Goal: Information Seeking & Learning: Find specific fact

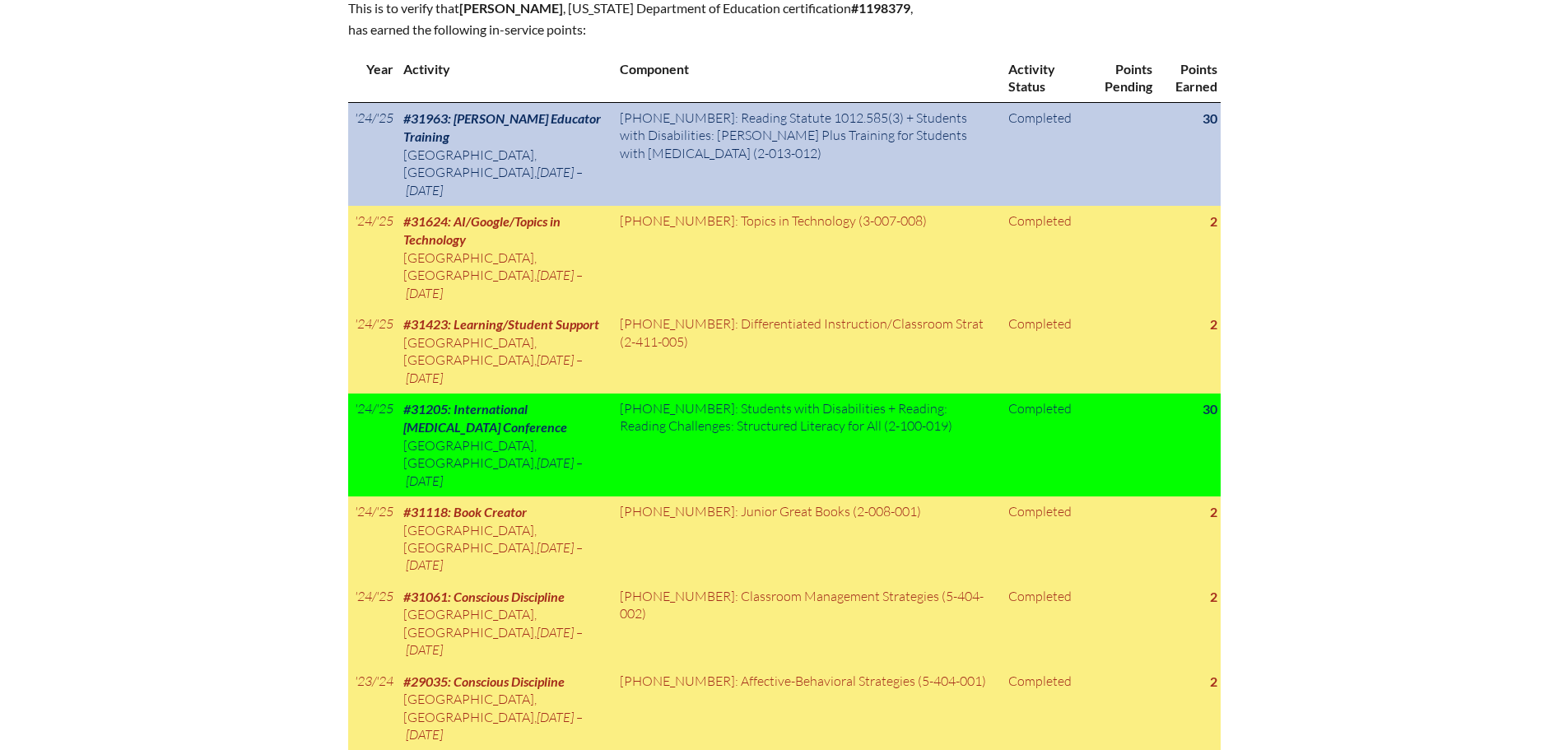
scroll to position [658, 0]
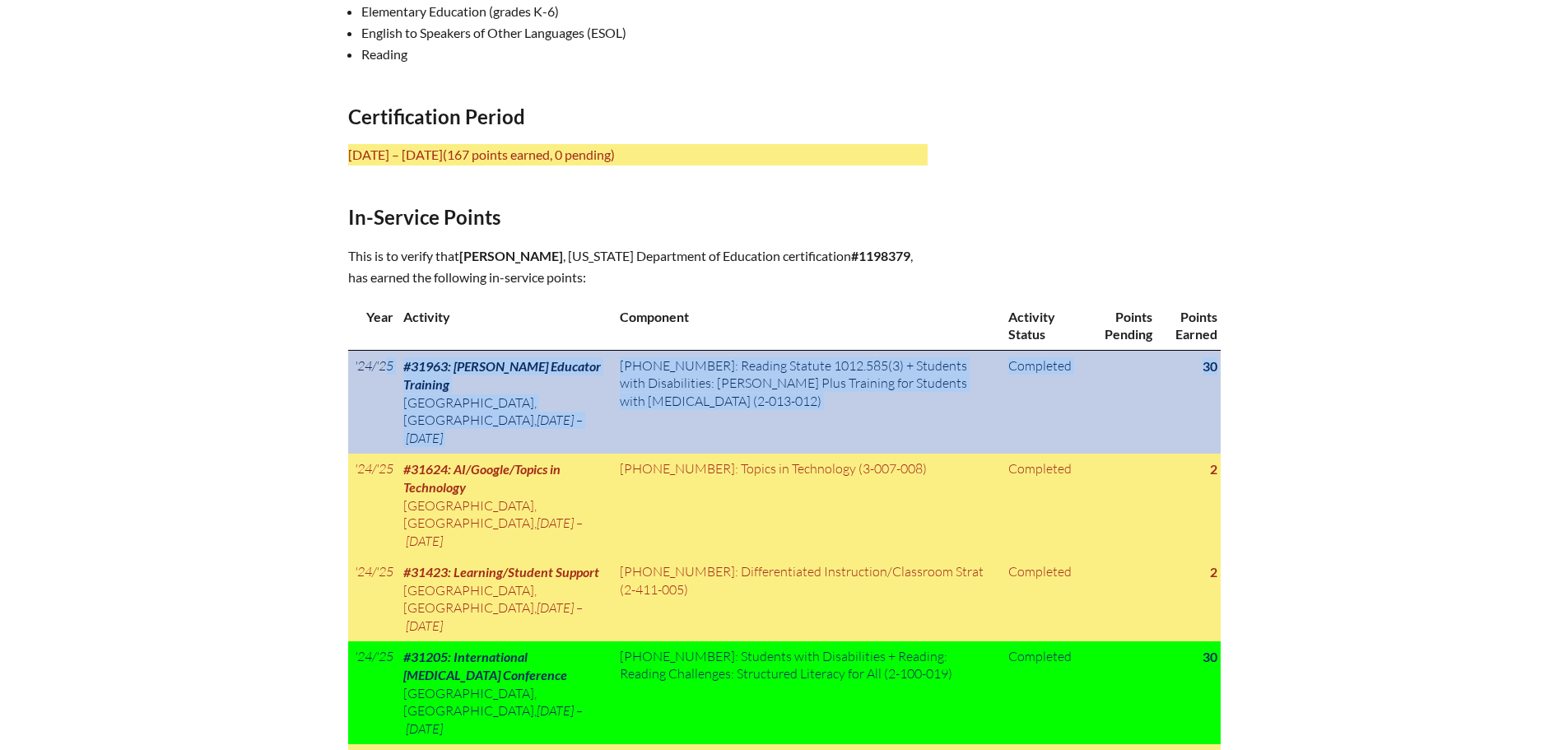
drag, startPoint x: 361, startPoint y: 360, endPoint x: 585, endPoint y: 370, distance: 224.2
click at [1203, 380] on tr "'24/'25 #31963: [PERSON_NAME] Educator Training [GEOGRAPHIC_DATA], [GEOGRAPHIC_…" at bounding box center [784, 401] width 873 height 103
copy tr "24/'25 #31963: [PERSON_NAME] Educator Training [GEOGRAPHIC_DATA], [GEOGRAPHIC_D…"
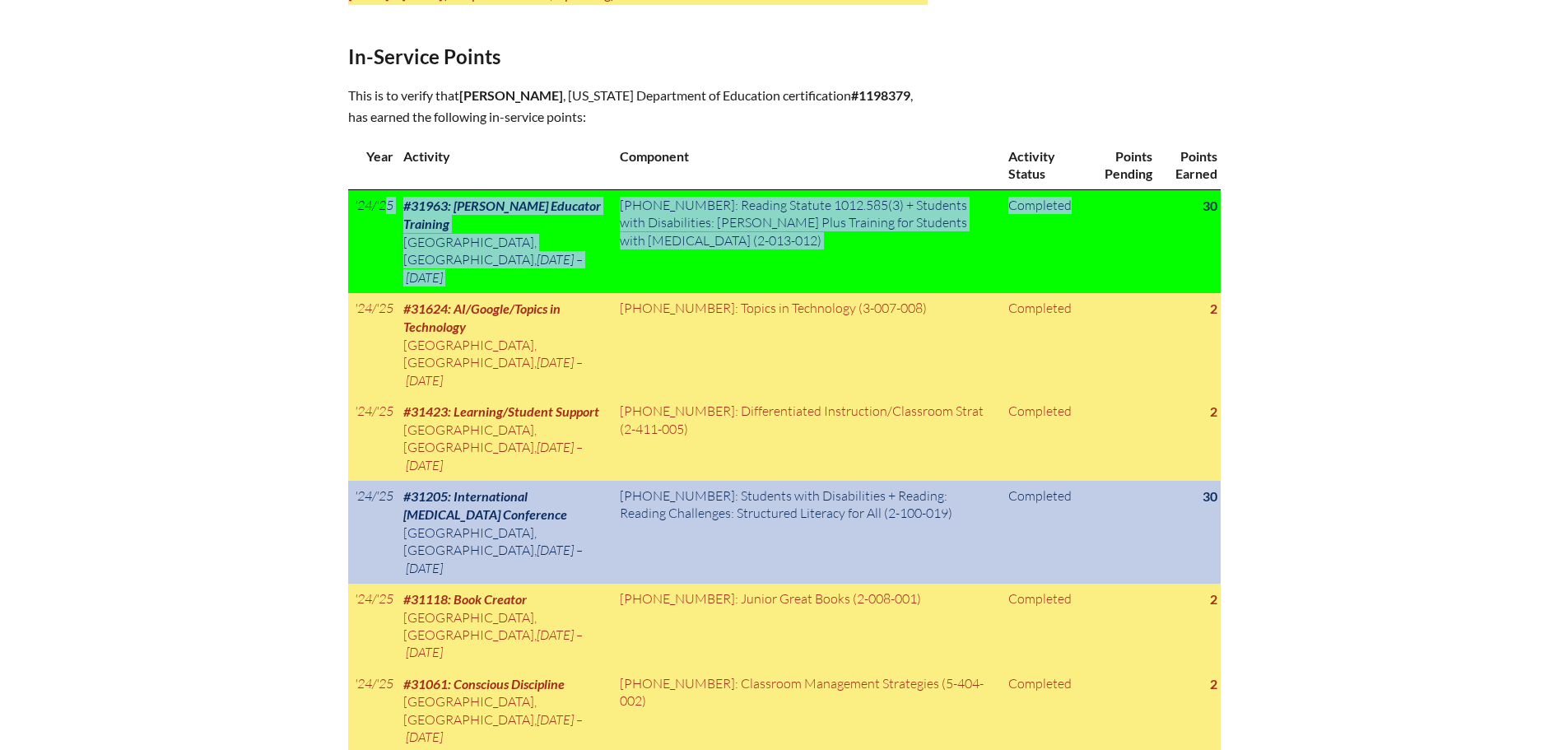
scroll to position [823, 0]
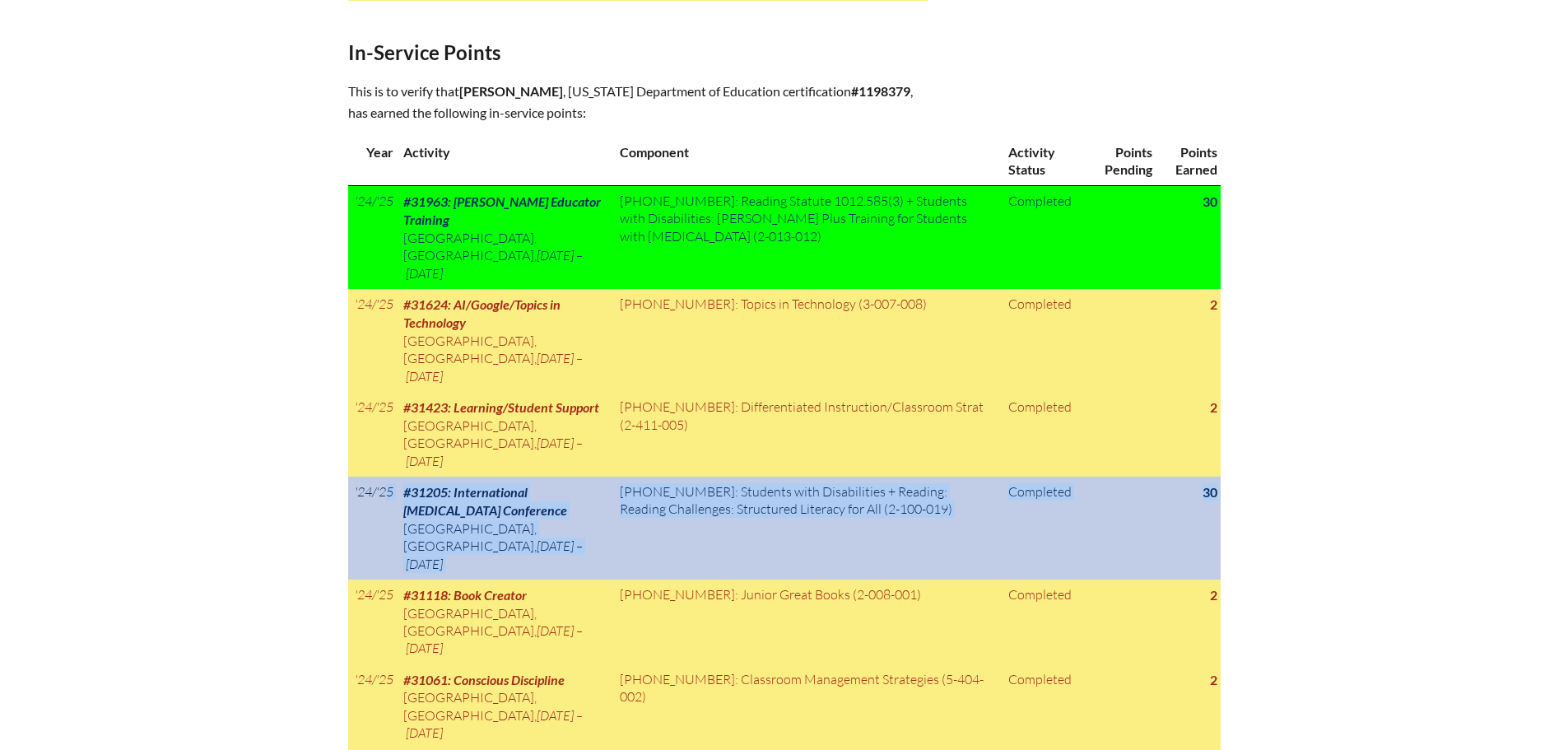
drag, startPoint x: 359, startPoint y: 486, endPoint x: 1220, endPoint y: 531, distance: 862.2
click at [1220, 531] on tr "'24/'25 #31205: International [MEDICAL_DATA] Conference [GEOGRAPHIC_DATA], [GEO…" at bounding box center [784, 528] width 873 height 102
copy tr "24/'25 #31205: International [MEDICAL_DATA] Conference [GEOGRAPHIC_DATA], [GEOG…"
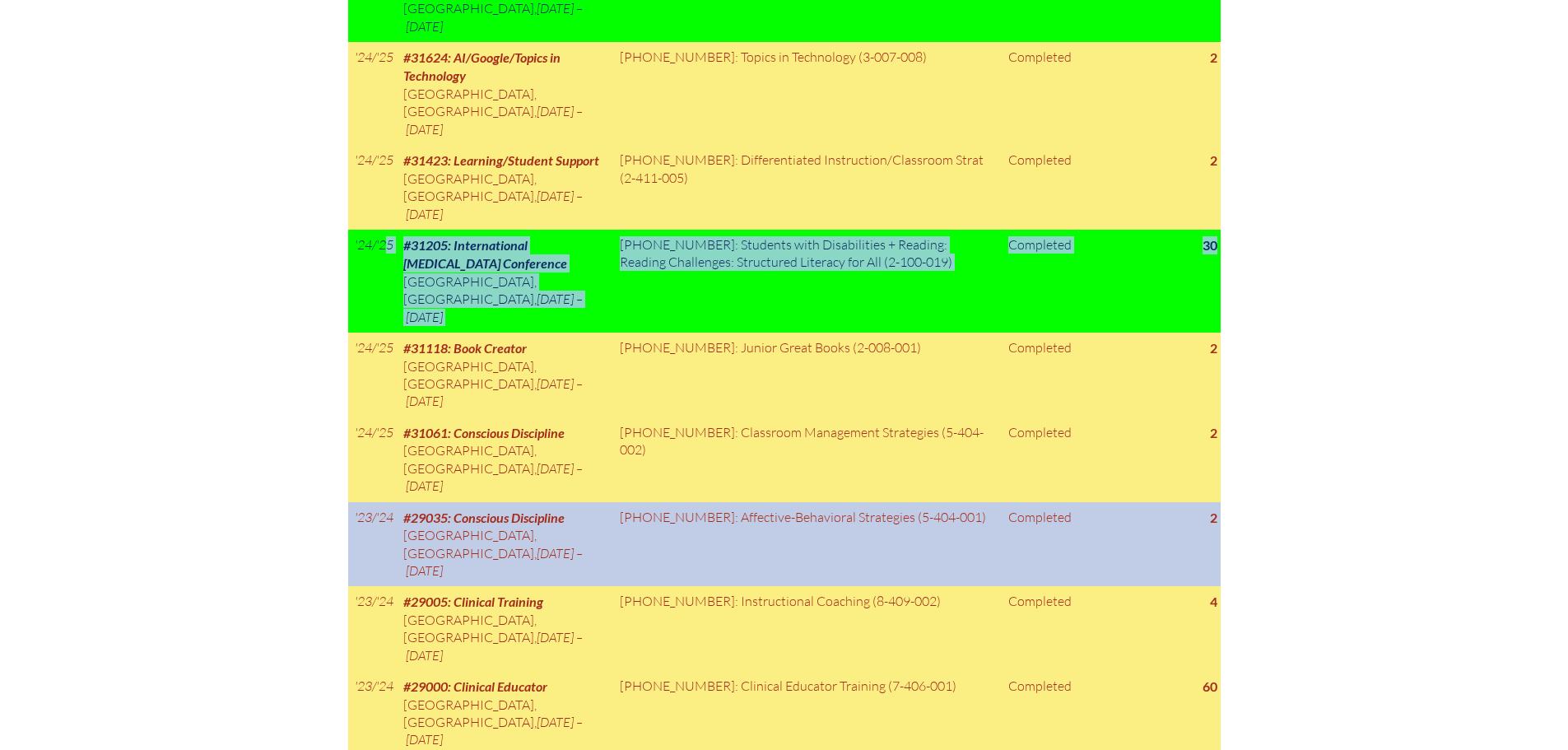
scroll to position [1482, 0]
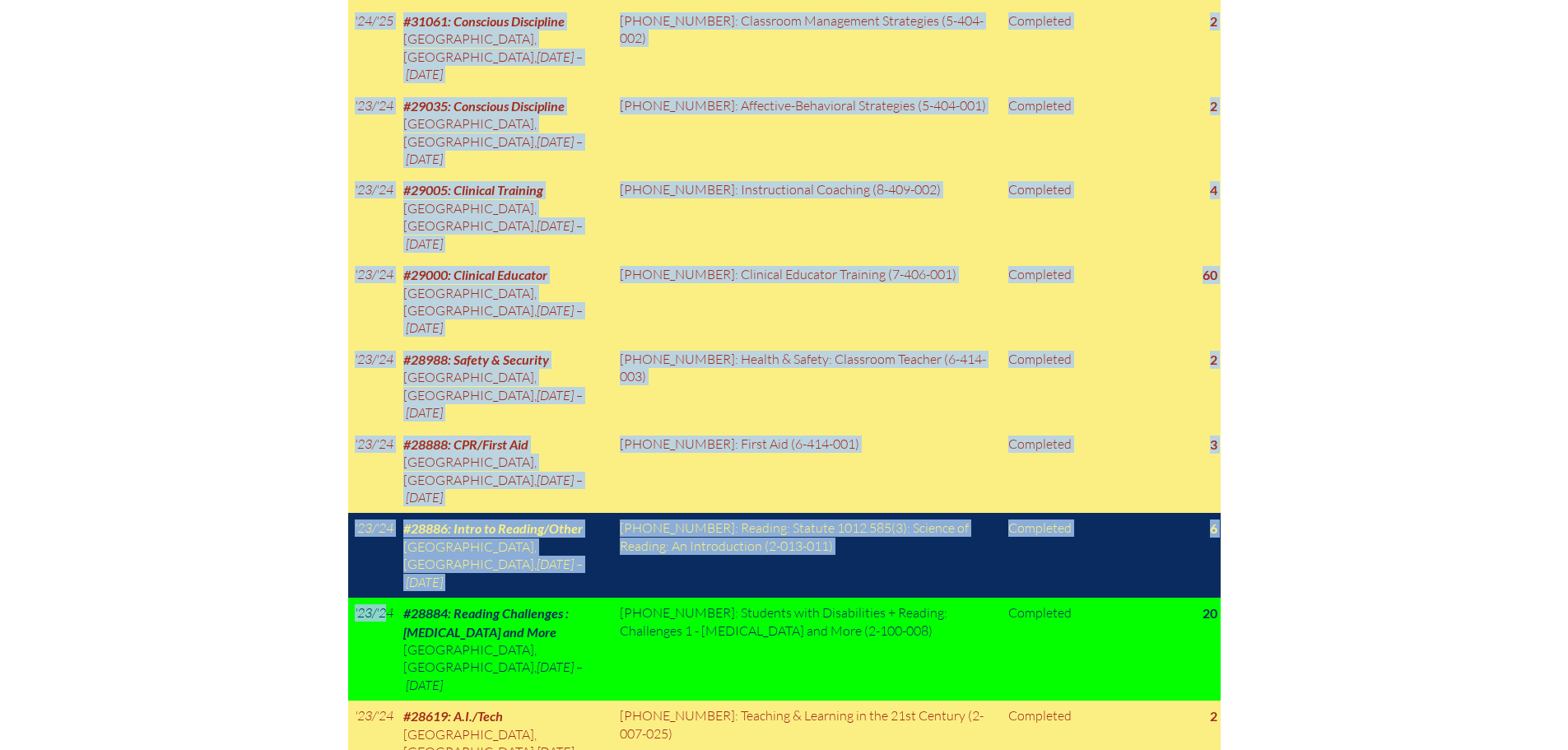
drag, startPoint x: 358, startPoint y: 596, endPoint x: 1222, endPoint y: 601, distance: 864.0
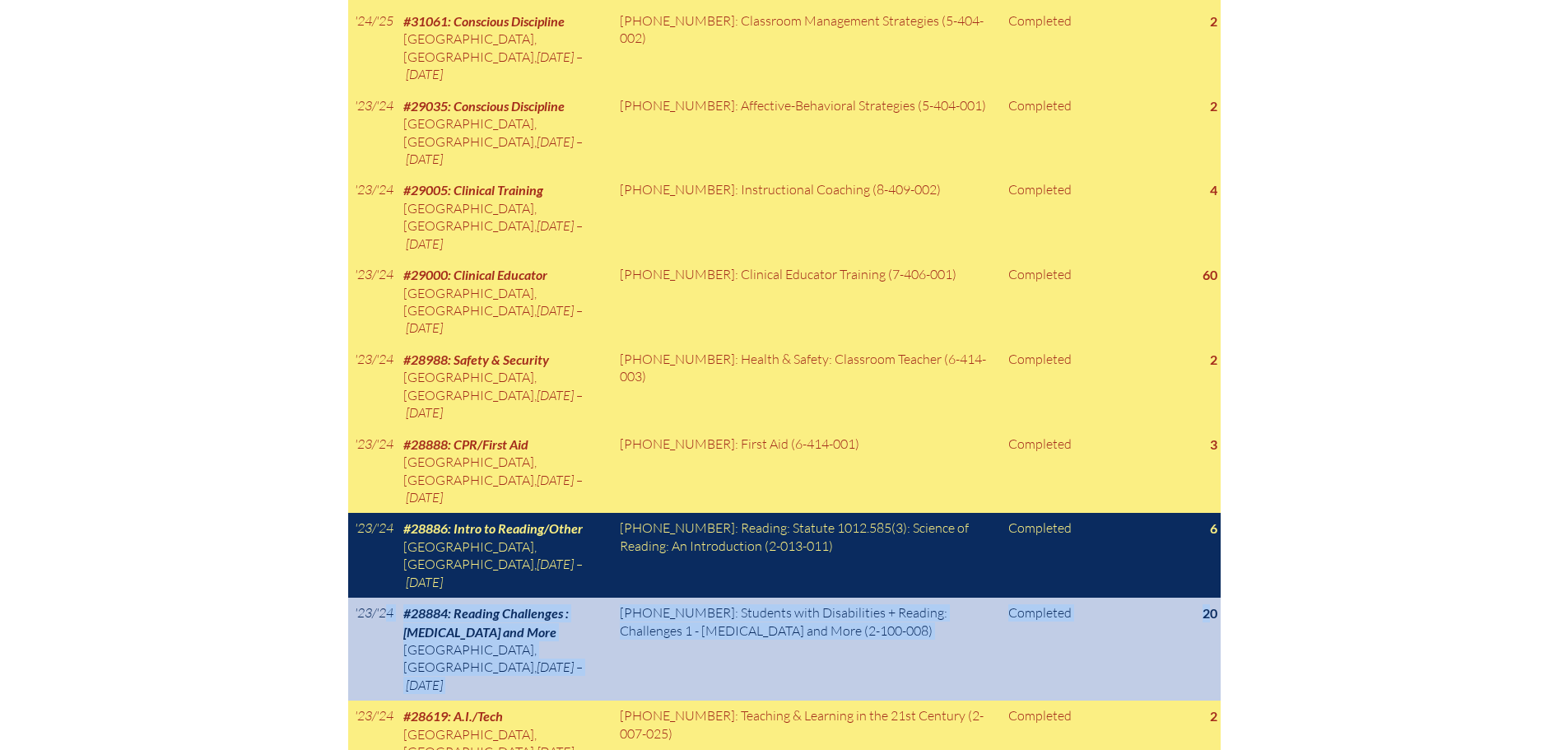
drag, startPoint x: 361, startPoint y: 601, endPoint x: 1210, endPoint y: 588, distance: 849.1
click at [1210, 597] on tr "'23/'24 #28884: Reading Challenges : [MEDICAL_DATA] and More [GEOGRAPHIC_DATA][…" at bounding box center [784, 649] width 873 height 102
copy tr "23/'24 #28884: Reading Challenges : [MEDICAL_DATA] and More [GEOGRAPHIC_DATA], …"
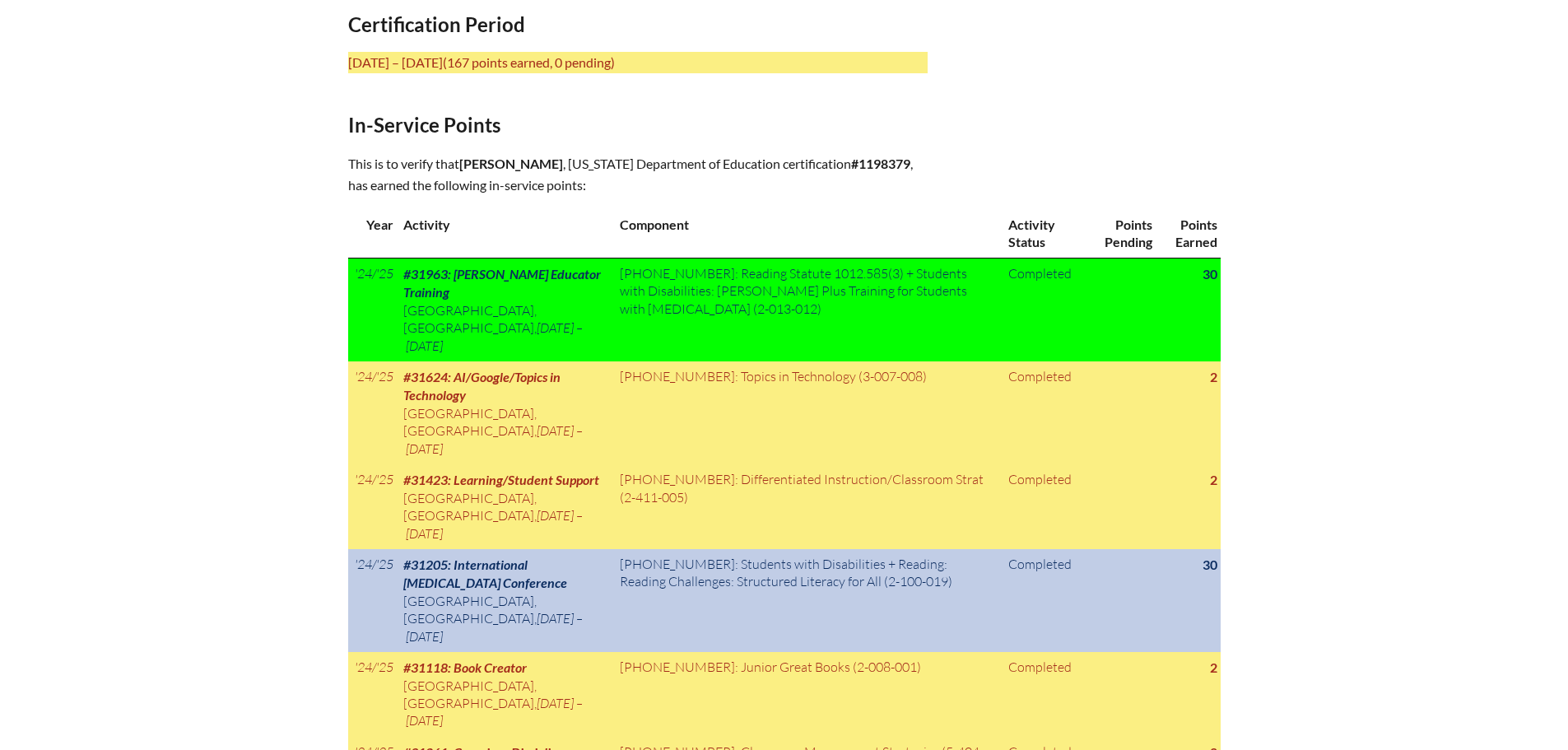
scroll to position [740, 0]
